Goal: Transaction & Acquisition: Purchase product/service

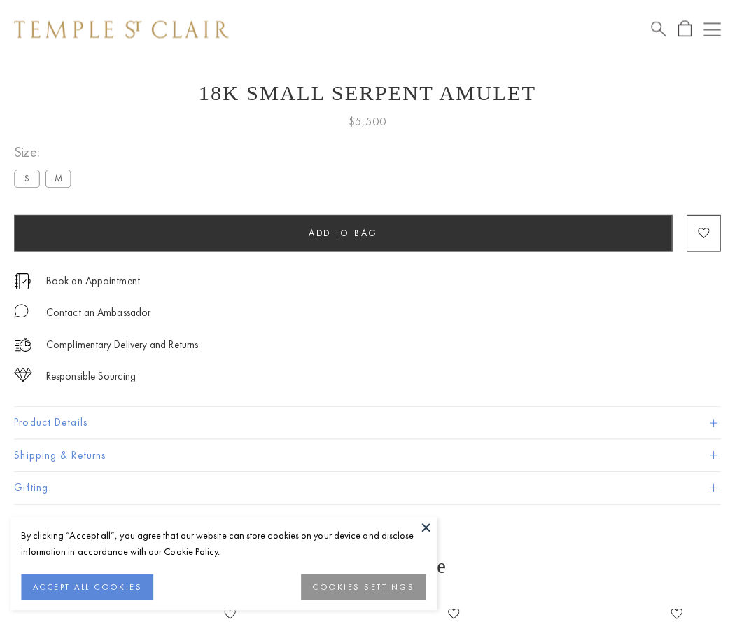
scroll to position [56, 0]
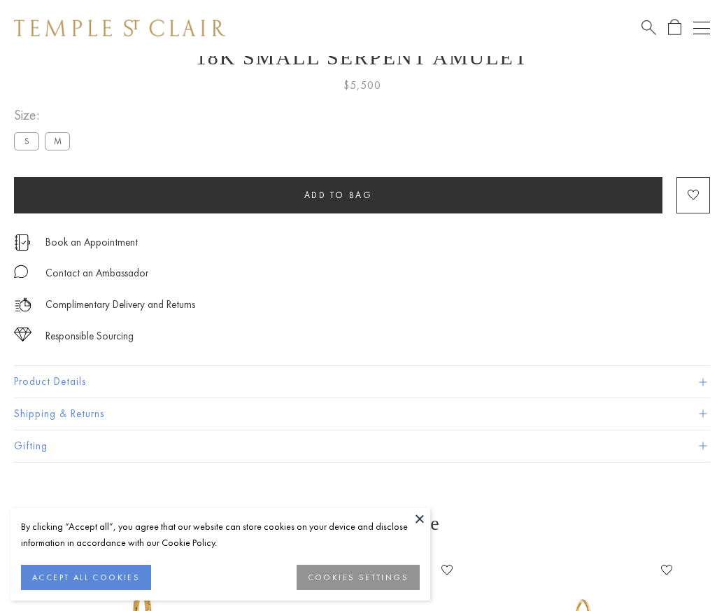
click at [338, 195] on span "Add to bag" at bounding box center [338, 195] width 69 height 12
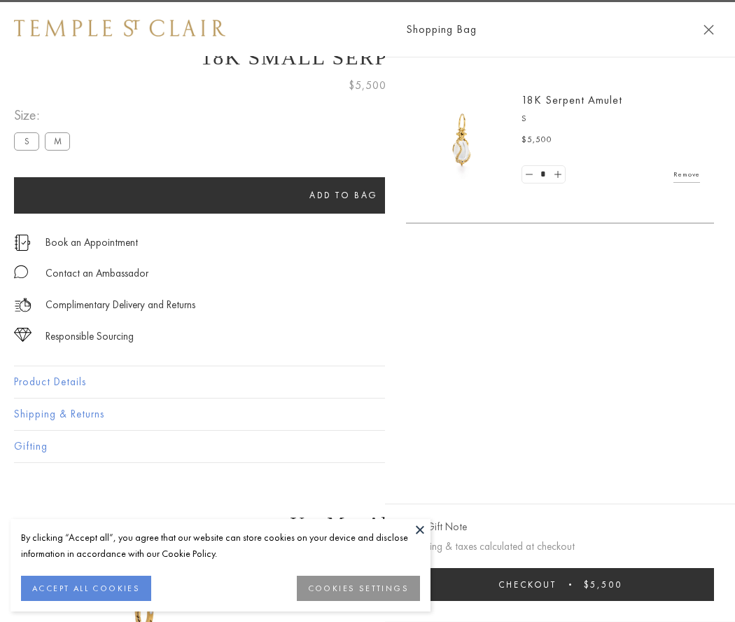
click at [714, 584] on button "Checkout $5,500" at bounding box center [560, 584] width 308 height 33
